Goal: Check status: Check status

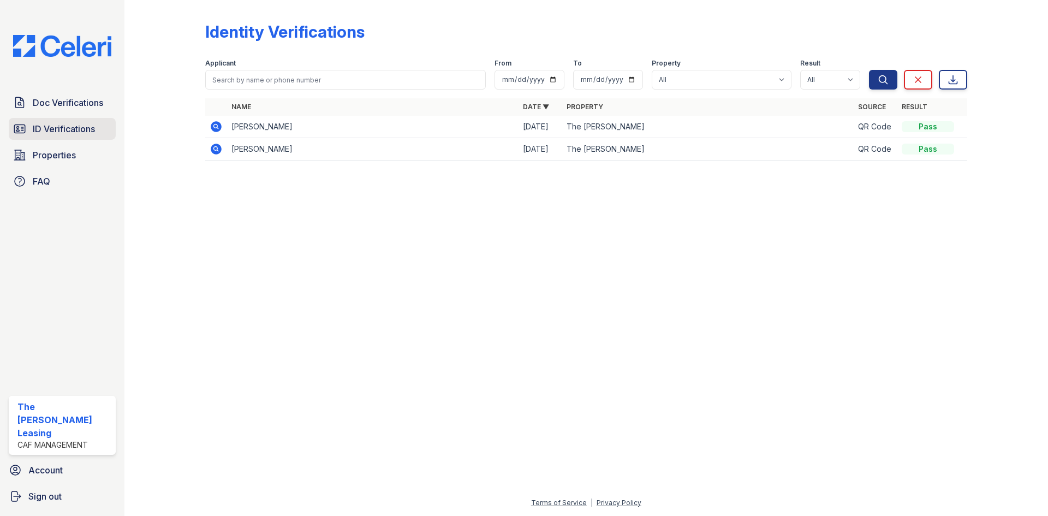
click at [58, 130] on span "ID Verifications" at bounding box center [64, 128] width 62 height 13
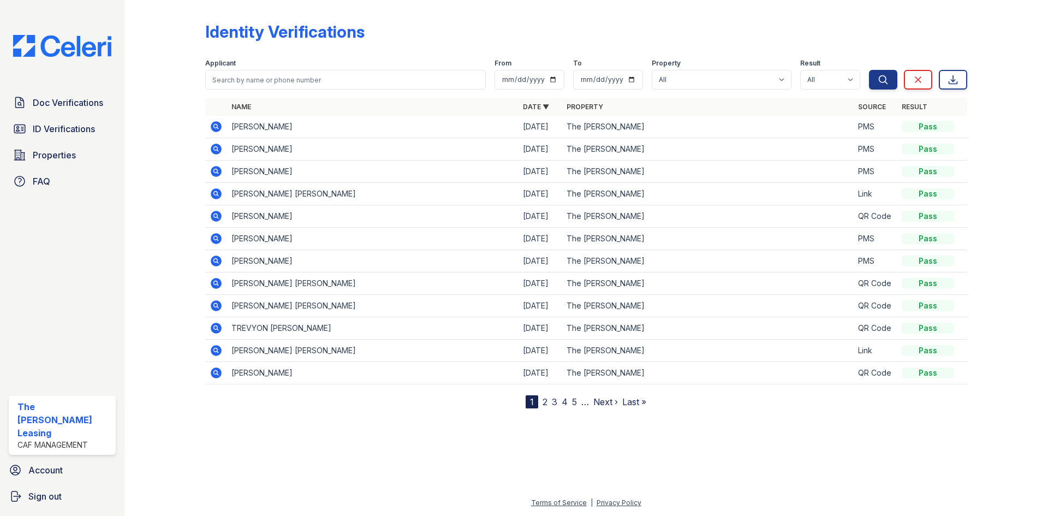
click at [217, 214] on icon at bounding box center [216, 216] width 13 height 13
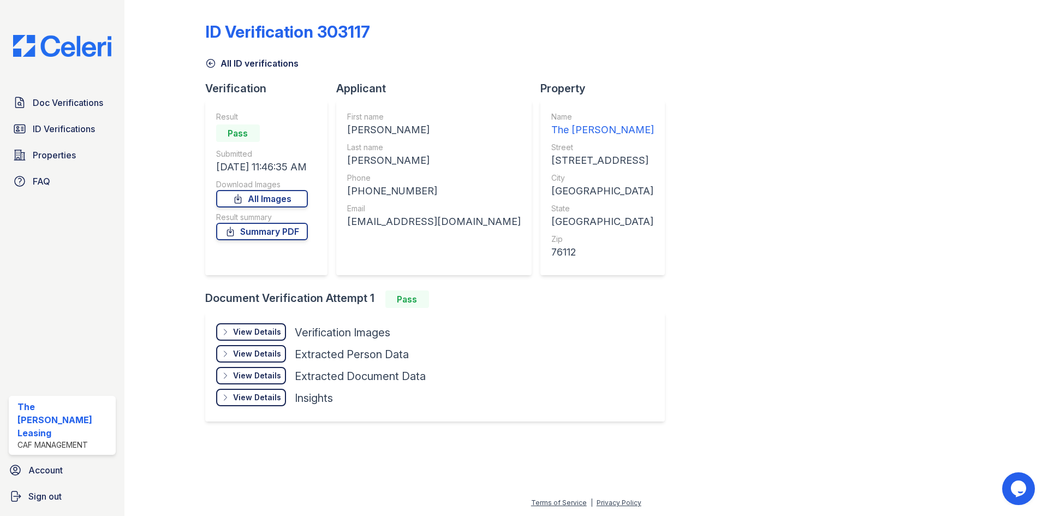
click at [259, 330] on div "View Details" at bounding box center [257, 331] width 48 height 11
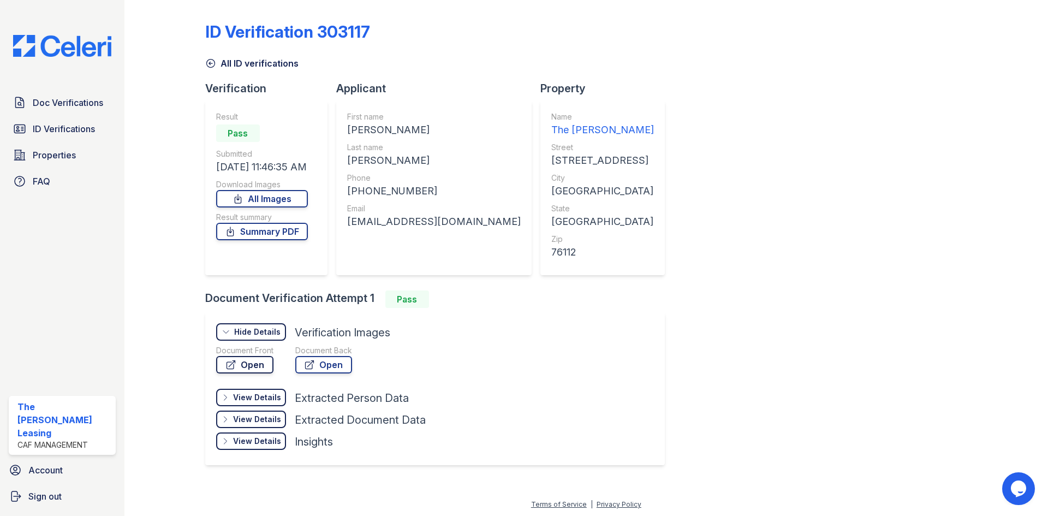
click at [256, 368] on link "Open" at bounding box center [244, 364] width 57 height 17
drag, startPoint x: 460, startPoint y: 223, endPoint x: 342, endPoint y: 225, distance: 118.4
click at [342, 225] on div "First name [PERSON_NAME] Last name [PERSON_NAME] Phone [PHONE_NUMBER] Email [EM…" at bounding box center [433, 187] width 195 height 175
copy div "[EMAIL_ADDRESS][DOMAIN_NAME]"
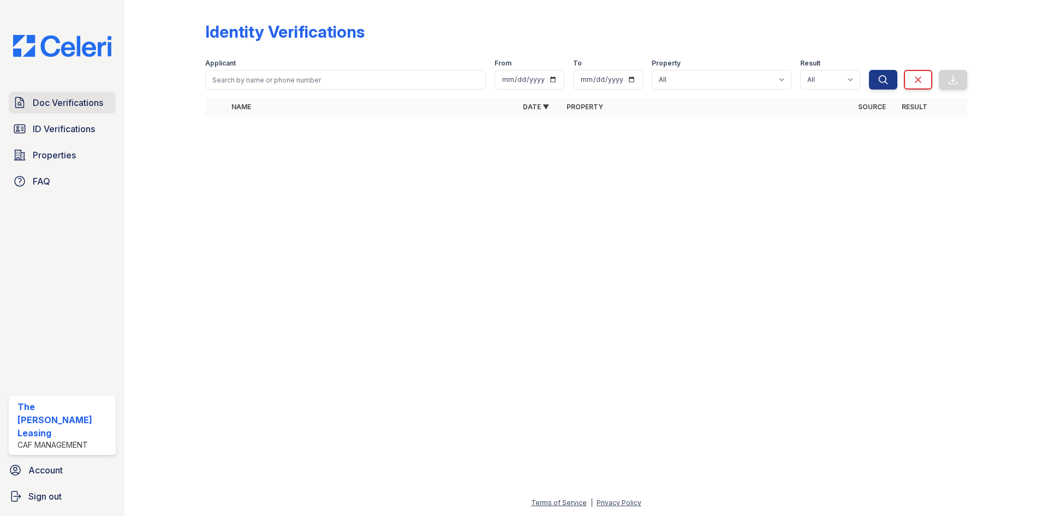
click at [60, 95] on link "Doc Verifications" at bounding box center [62, 103] width 107 height 22
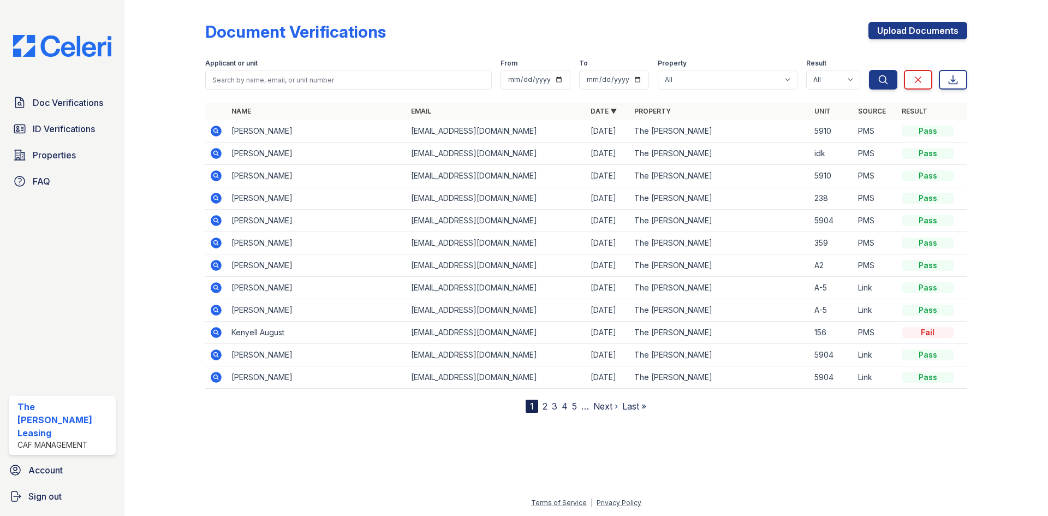
click at [215, 199] on icon at bounding box center [216, 197] width 13 height 13
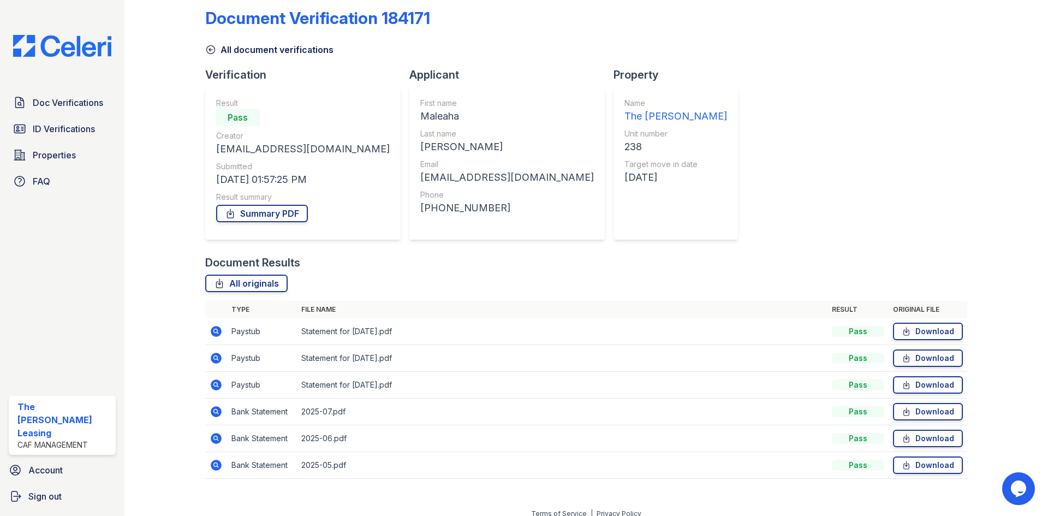
scroll to position [25, 0]
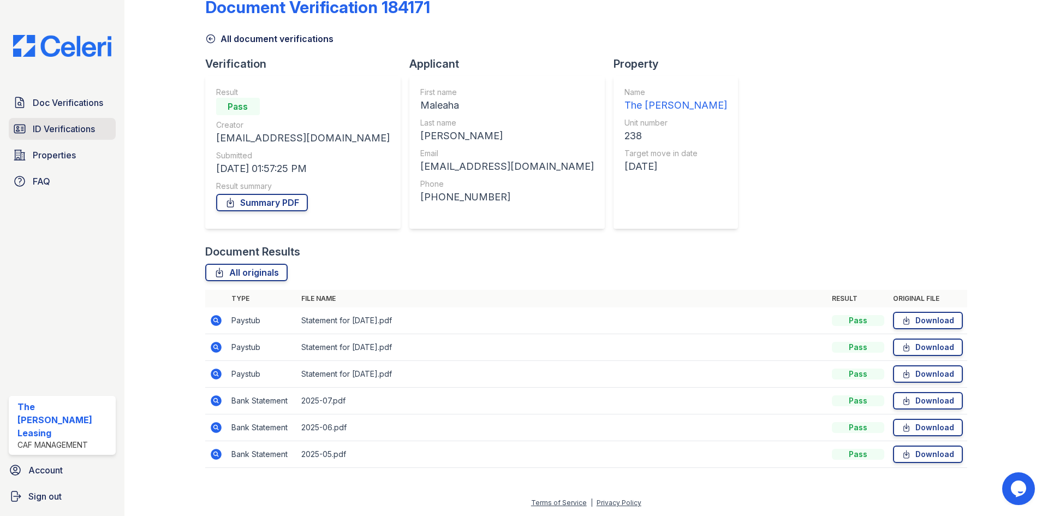
click at [73, 124] on span "ID Verifications" at bounding box center [64, 128] width 62 height 13
